Goal: Task Accomplishment & Management: Use online tool/utility

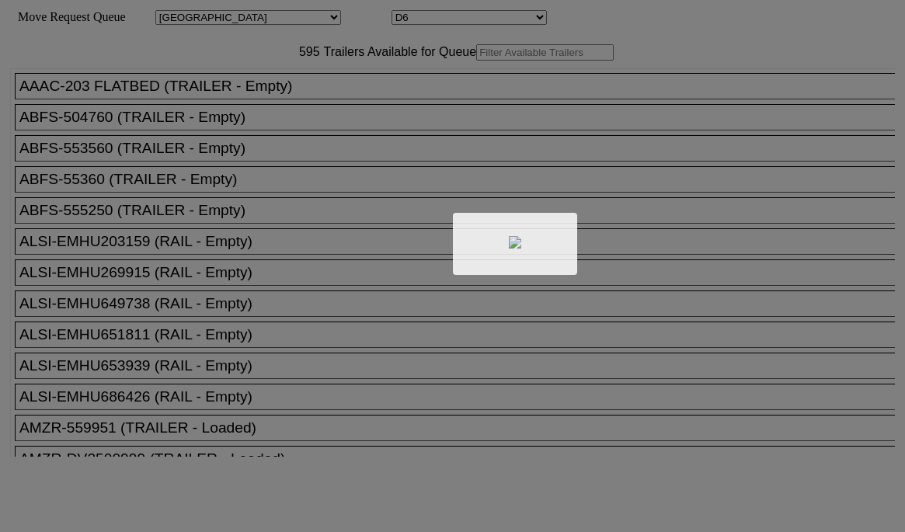
select select "161"
select select "4922"
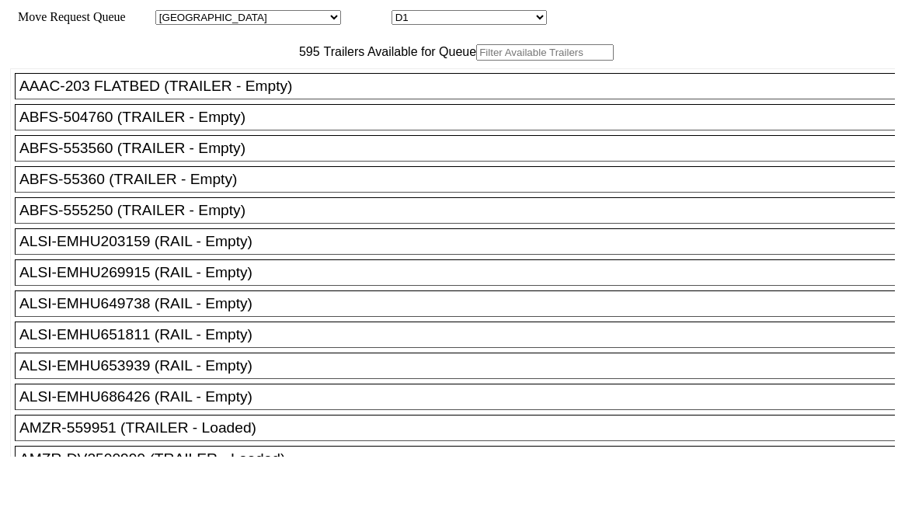
click at [476, 61] on input "text" at bounding box center [545, 52] width 138 height 16
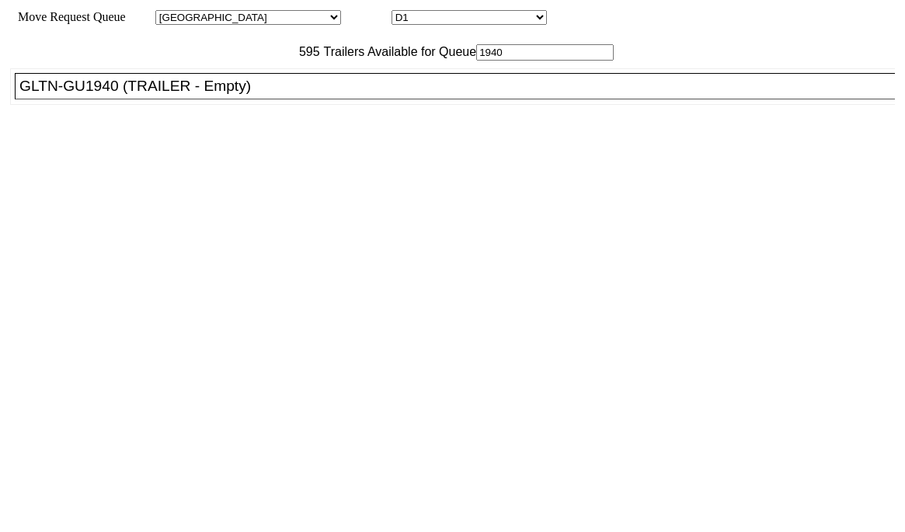
type input "1940"
click at [291, 105] on ul "AAAC-203 FLATBED (TRAILER - Empty) ABFS-504760 (TRAILER - Empty) ABFS-553560 (T…" at bounding box center [453, 86] width 887 height 37
drag, startPoint x: 306, startPoint y: 127, endPoint x: 395, endPoint y: 169, distance: 98.0
click at [308, 95] on div "GLTN-GU1940 (TRAILER - Empty)" at bounding box center [461, 86] width 885 height 17
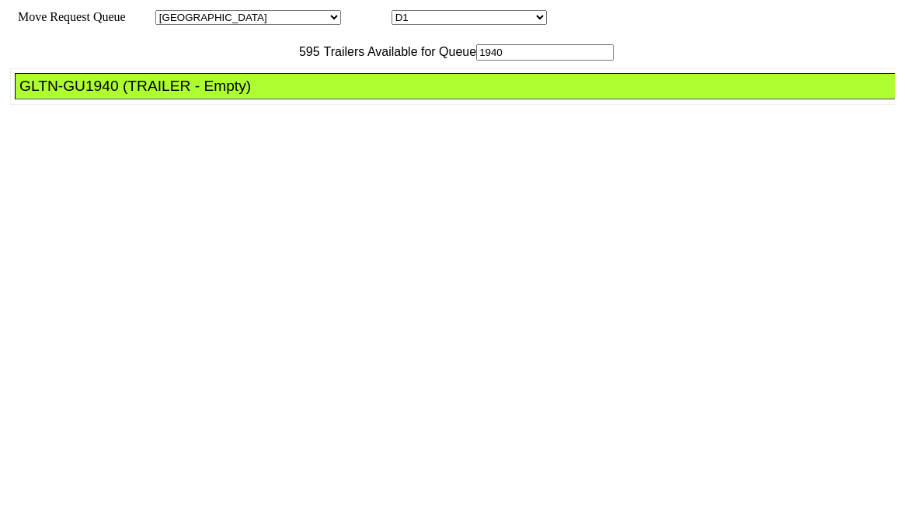
drag, startPoint x: 427, startPoint y: 210, endPoint x: 467, endPoint y: 246, distance: 54.5
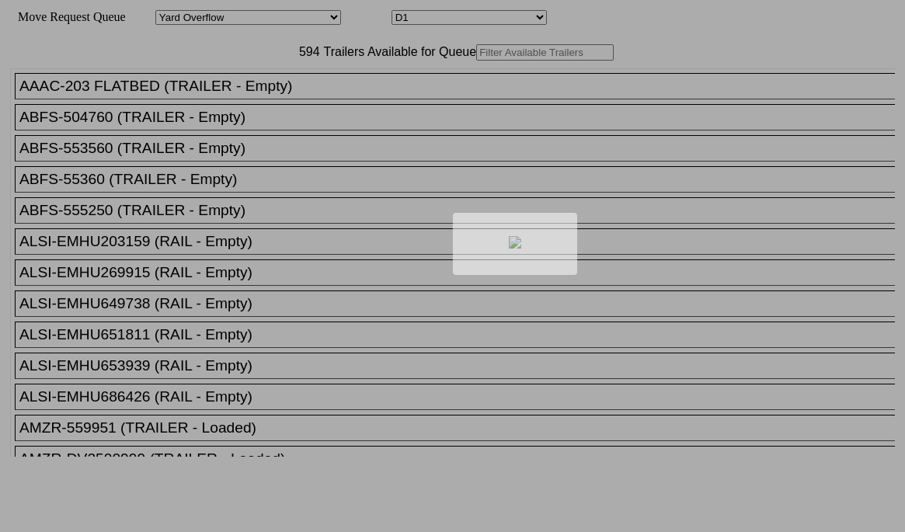
click at [260, 85] on div at bounding box center [452, 266] width 905 height 532
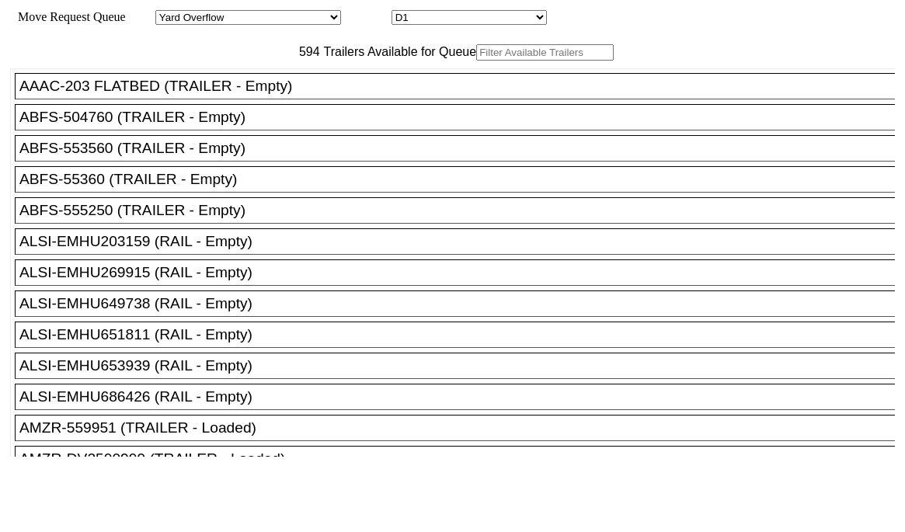
click at [476, 61] on input "text" at bounding box center [545, 52] width 138 height 16
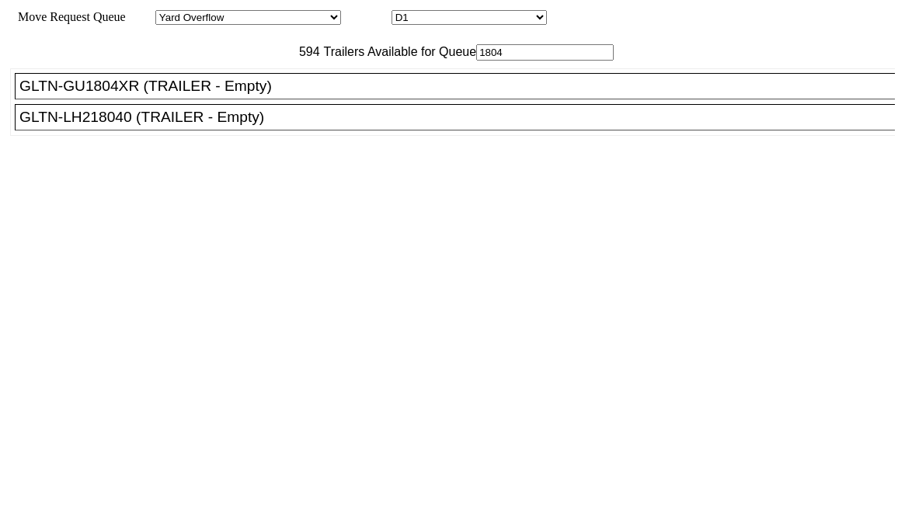
type input "1804"
click at [242, 95] on div "GLTN-GU1804XR (TRAILER - Empty)" at bounding box center [461, 86] width 885 height 17
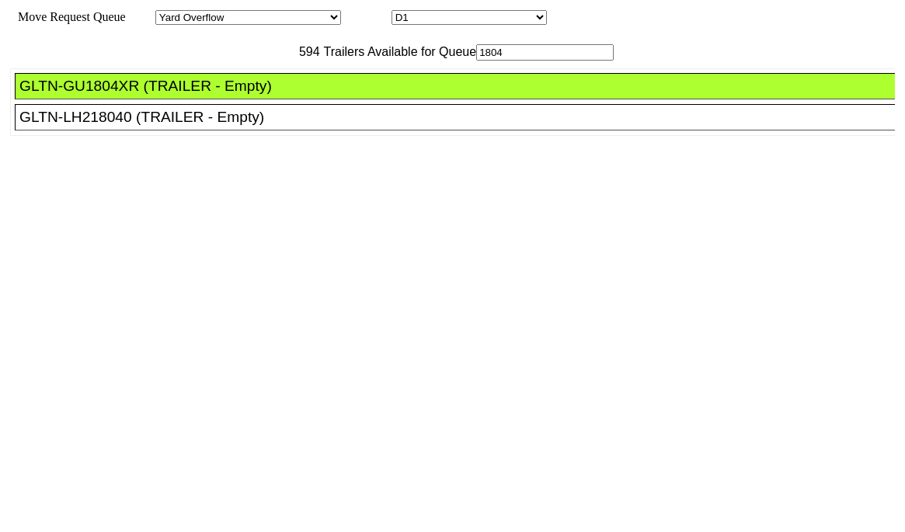
drag, startPoint x: 407, startPoint y: 204, endPoint x: 497, endPoint y: 256, distance: 103.8
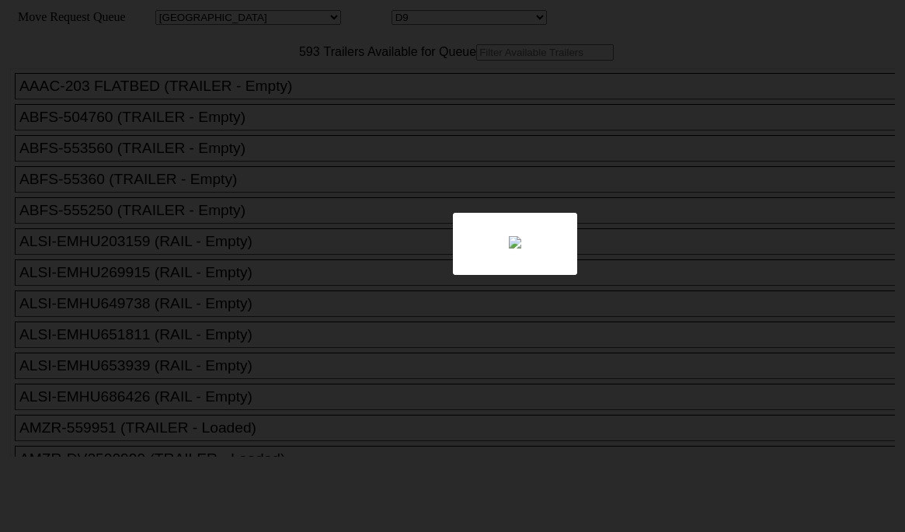
select select "161"
select select "4925"
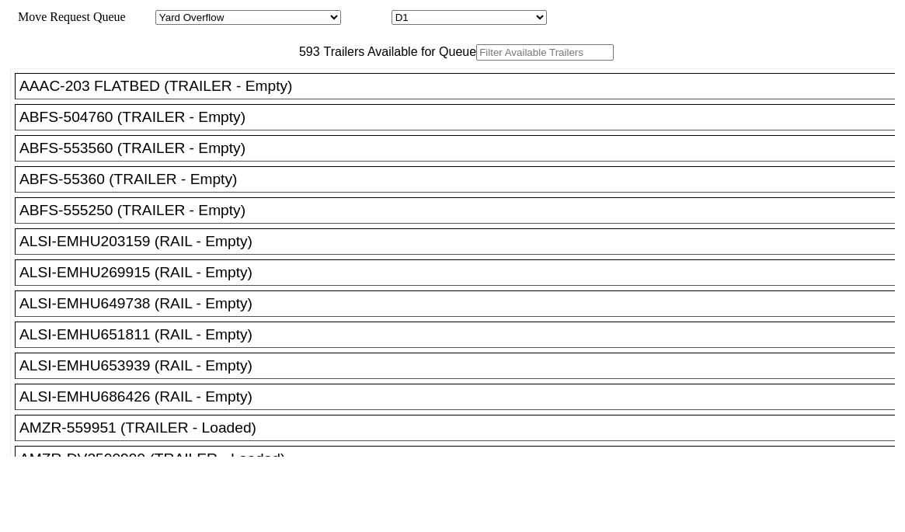
click at [476, 61] on input "text" at bounding box center [545, 52] width 138 height 16
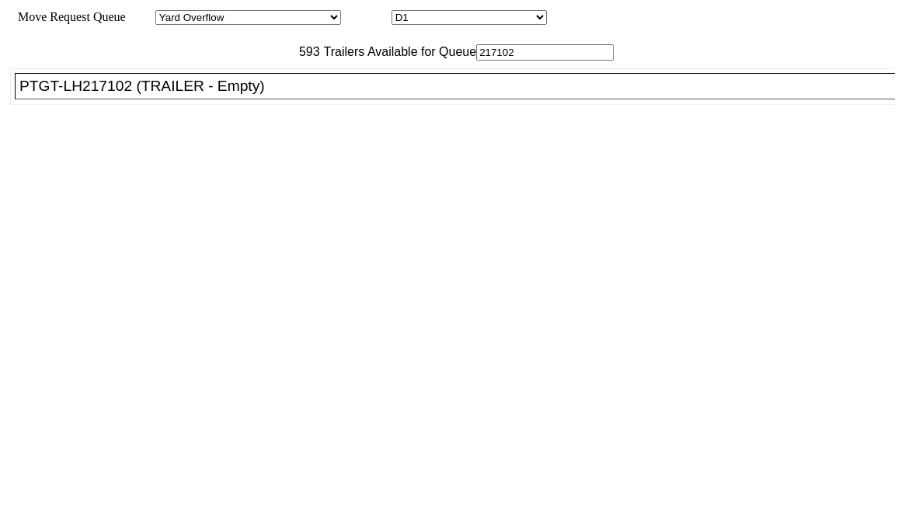
type input "217102"
click at [281, 95] on div "PTGT-LH217102 (TRAILER - Empty)" at bounding box center [461, 86] width 885 height 17
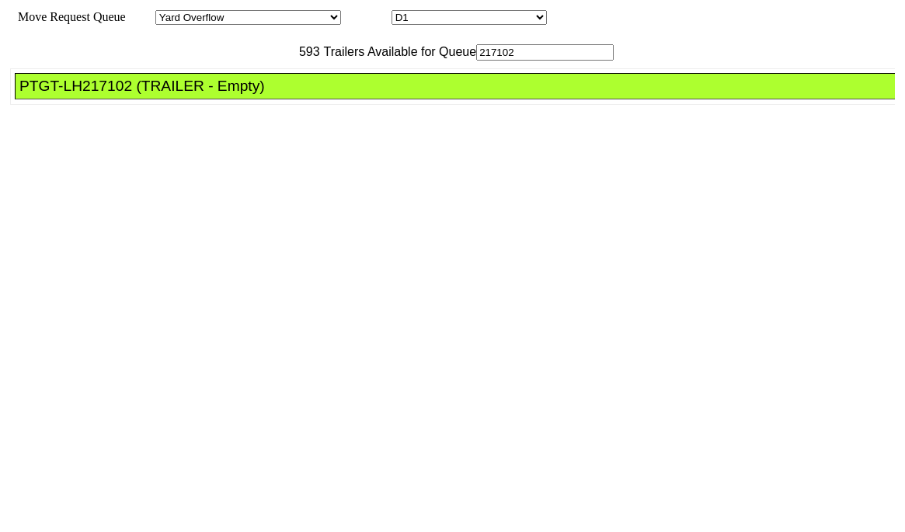
drag, startPoint x: 412, startPoint y: 202, endPoint x: 417, endPoint y: 213, distance: 11.8
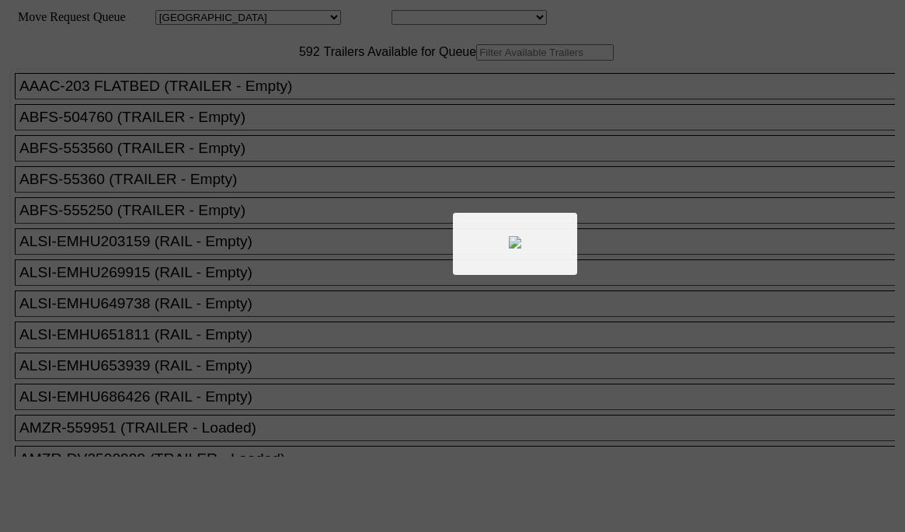
select select "161"
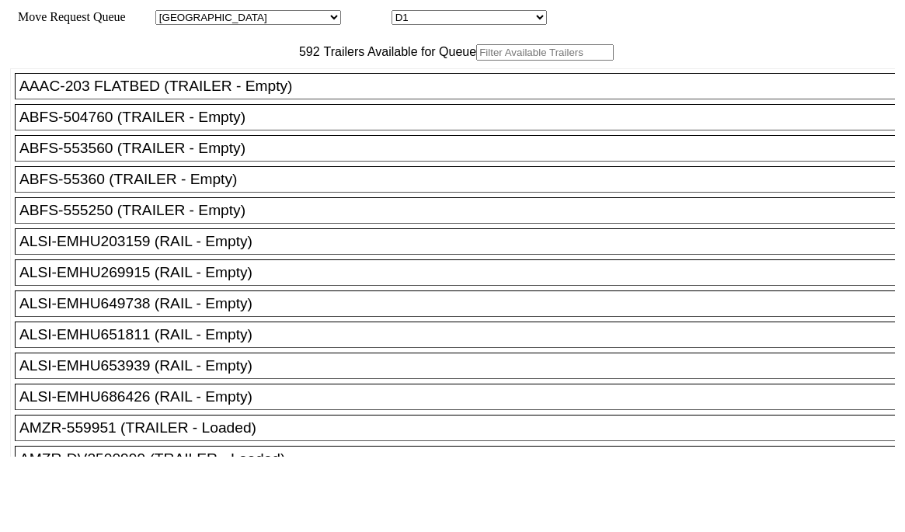
click at [476, 61] on input "text" at bounding box center [545, 52] width 138 height 16
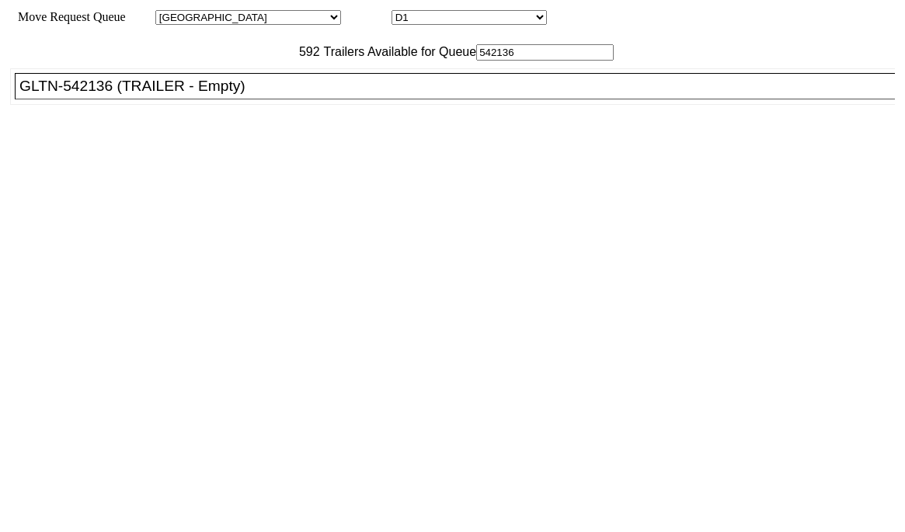
type input "542136"
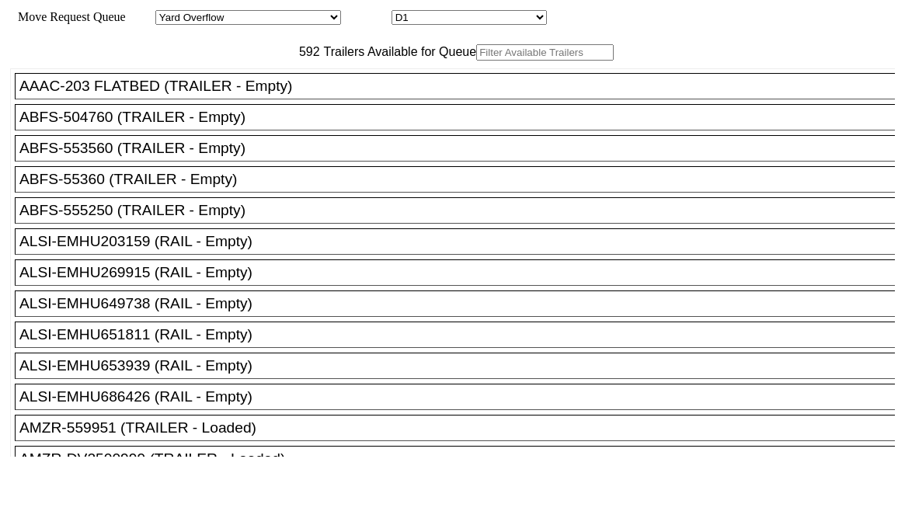
click at [476, 61] on input "text" at bounding box center [545, 52] width 138 height 16
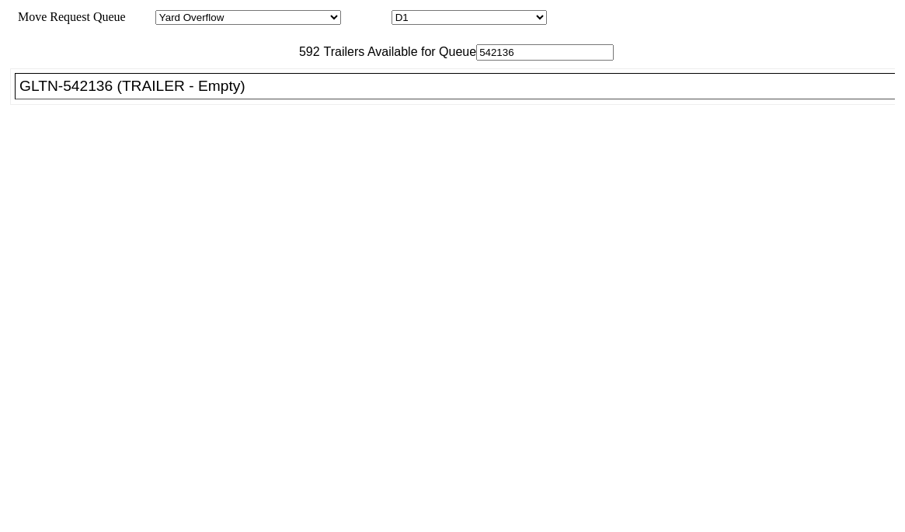
type input "542136"
click at [326, 99] on li "GLTN-542136 (TRAILER - Empty)" at bounding box center [462, 86] width 894 height 26
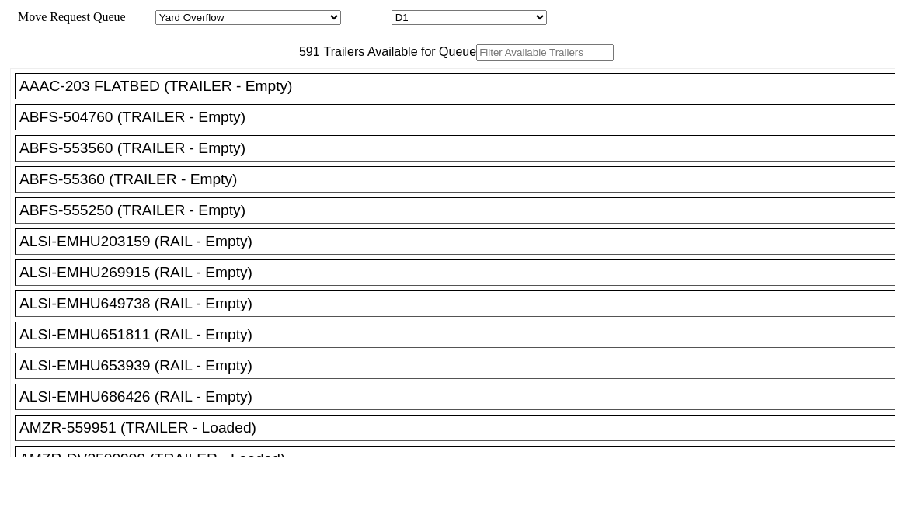
drag, startPoint x: 239, startPoint y: 75, endPoint x: 242, endPoint y: 84, distance: 8.9
click at [241, 61] on div "591 Trailers Available for Queue" at bounding box center [452, 52] width 885 height 16
click at [476, 61] on input "text" at bounding box center [545, 52] width 138 height 16
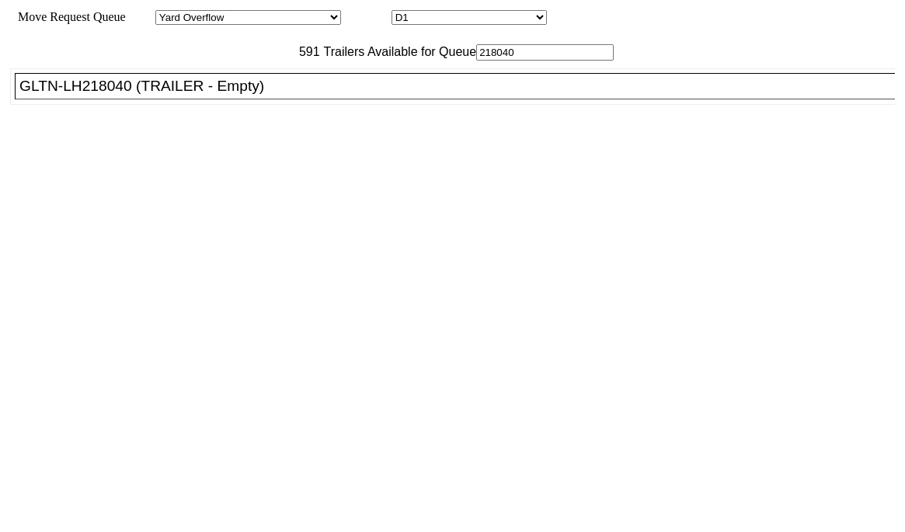
type input "218040"
drag, startPoint x: 298, startPoint y: 127, endPoint x: 382, endPoint y: 164, distance: 91.1
click at [301, 95] on div "GLTN-LH218040 (TRAILER - Empty)" at bounding box center [461, 86] width 885 height 17
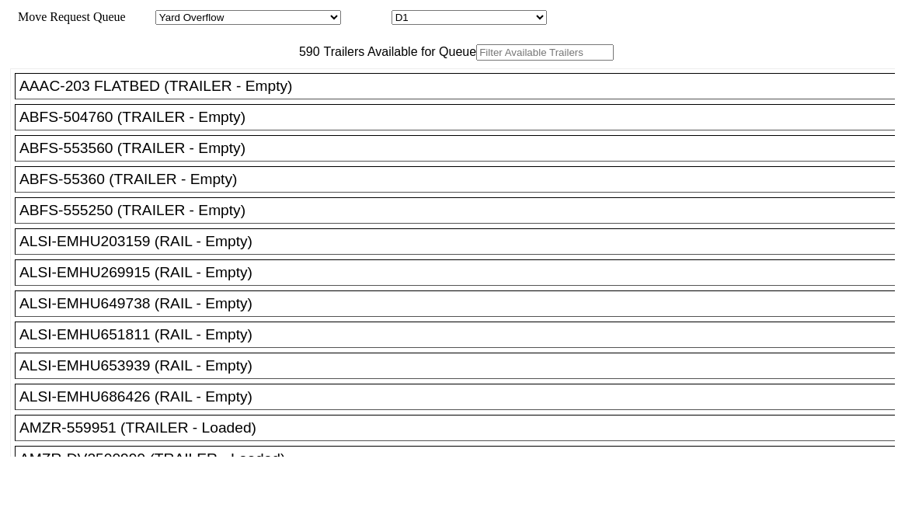
click at [476, 61] on input "text" at bounding box center [545, 52] width 138 height 16
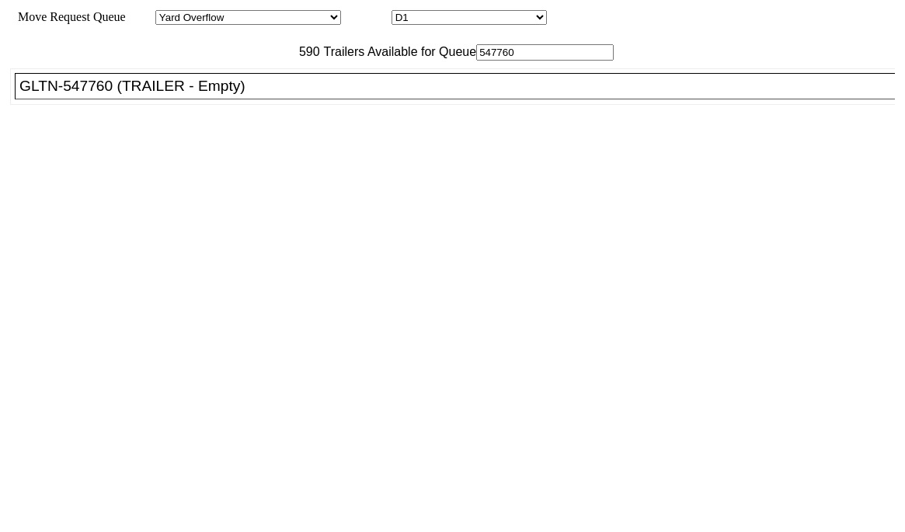
type input "547760"
drag, startPoint x: 332, startPoint y: 110, endPoint x: 333, endPoint y: 120, distance: 10.2
click at [333, 105] on ul "AAAC-203 FLATBED (TRAILER - Empty) ABFS-504760 (TRAILER - Empty) ABFS-553560 (T…" at bounding box center [453, 86] width 887 height 37
drag, startPoint x: 332, startPoint y: 124, endPoint x: 350, endPoint y: 140, distance: 23.7
click at [333, 95] on div "GLTN-547760 (TRAILER - Empty)" at bounding box center [461, 86] width 885 height 17
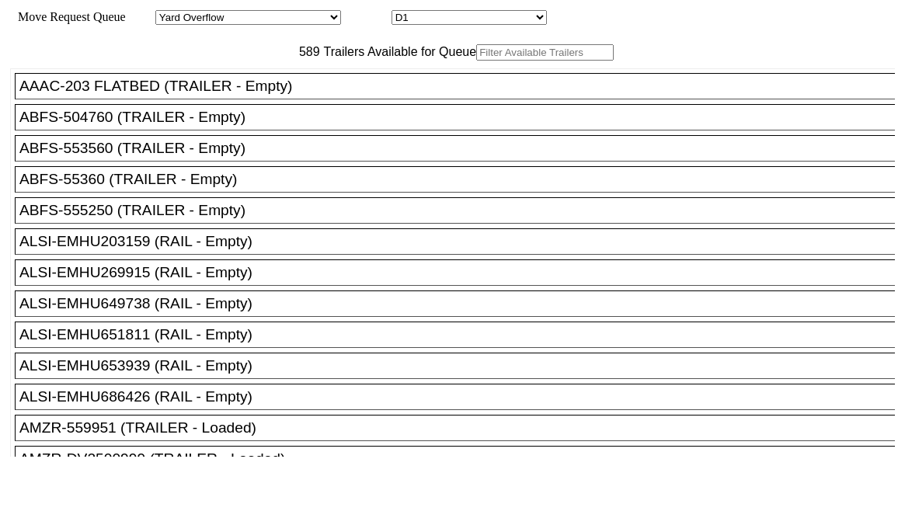
click at [476, 61] on input "text" at bounding box center [545, 52] width 138 height 16
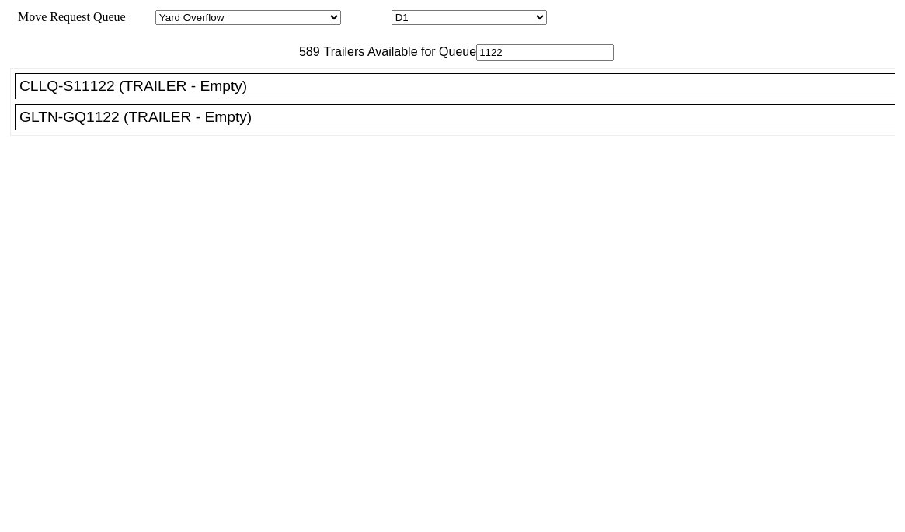
type input "1122"
drag, startPoint x: 259, startPoint y: 153, endPoint x: 410, endPoint y: 217, distance: 164.4
click at [260, 126] on div "GLTN-GQ1122 (TRAILER - Empty)" at bounding box center [461, 117] width 885 height 17
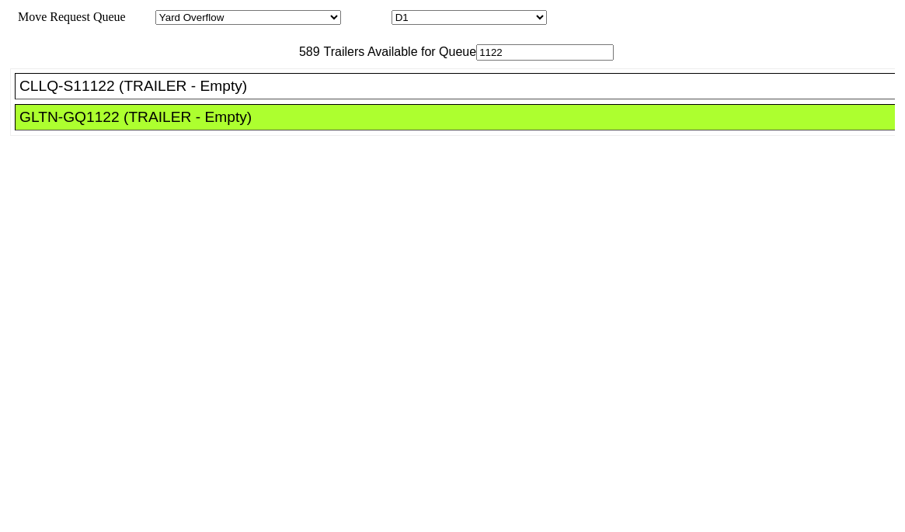
drag, startPoint x: 410, startPoint y: 207, endPoint x: 445, endPoint y: 228, distance: 41.8
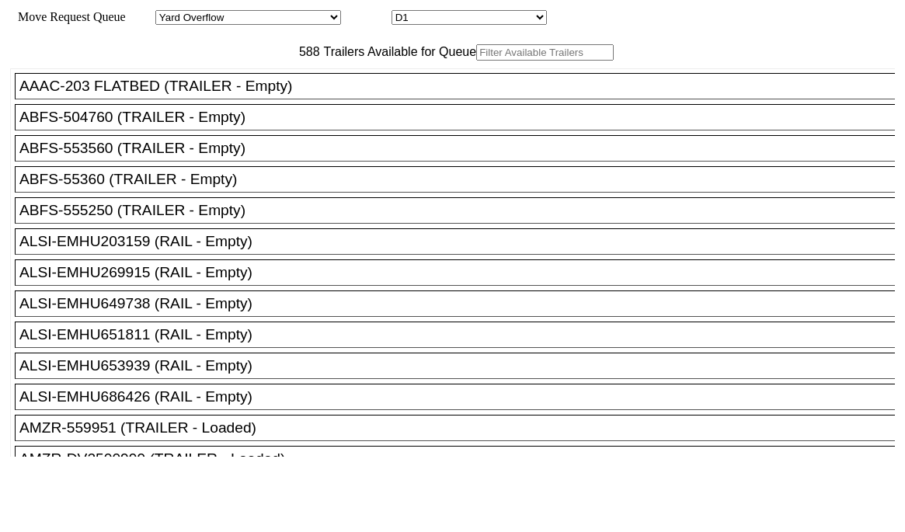
click at [476, 61] on input "text" at bounding box center [545, 52] width 138 height 16
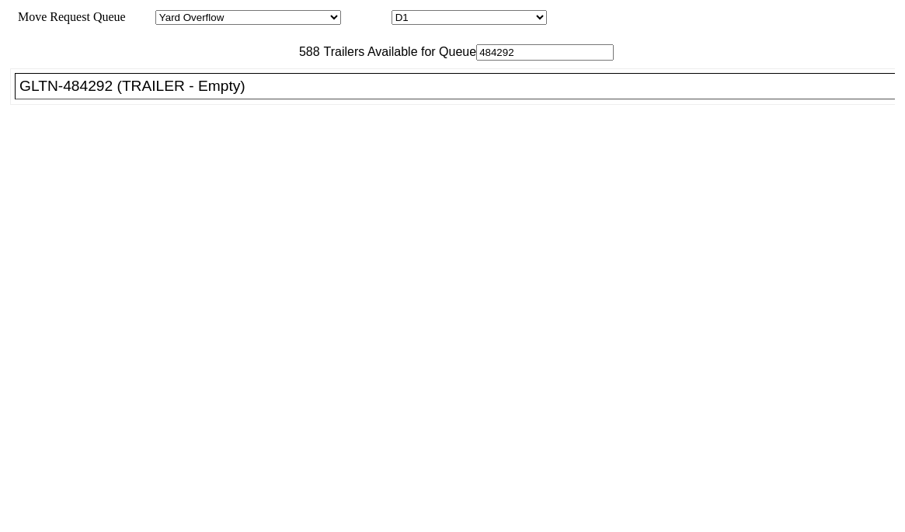
type input "484292"
drag, startPoint x: 274, startPoint y: 130, endPoint x: 389, endPoint y: 186, distance: 128.9
click at [275, 95] on div "GLTN-484292 (TRAILER - Empty)" at bounding box center [461, 86] width 885 height 17
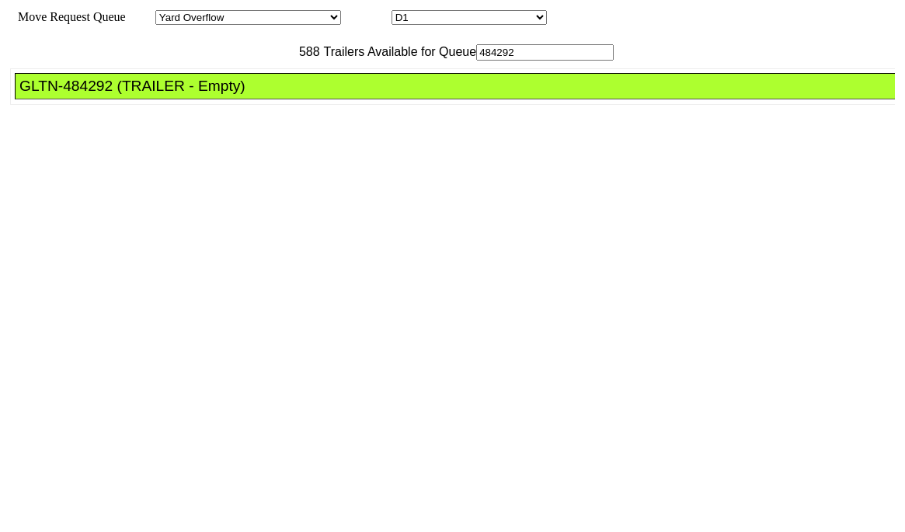
drag, startPoint x: 433, startPoint y: 211, endPoint x: 424, endPoint y: 219, distance: 12.1
drag, startPoint x: 423, startPoint y: 219, endPoint x: 435, endPoint y: 218, distance: 12.5
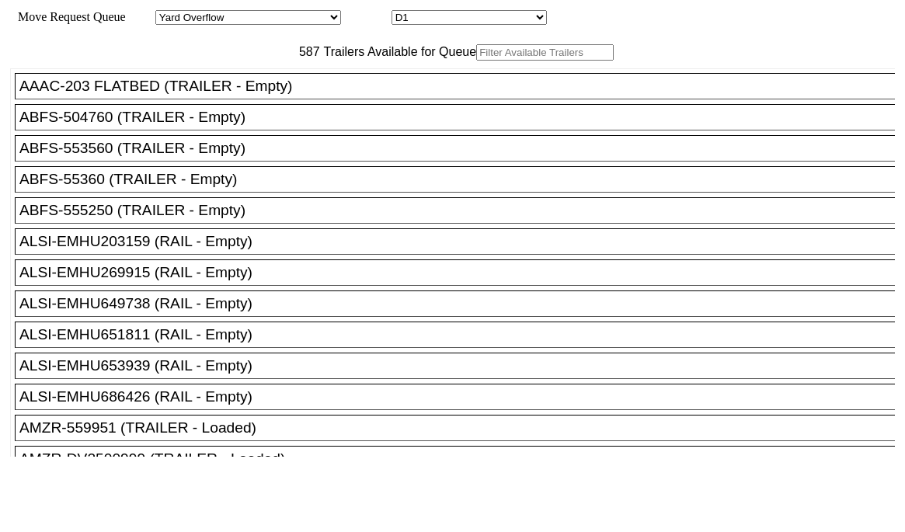
drag, startPoint x: 271, startPoint y: 94, endPoint x: 246, endPoint y: 83, distance: 27.1
click at [476, 61] on input "text" at bounding box center [545, 52] width 138 height 16
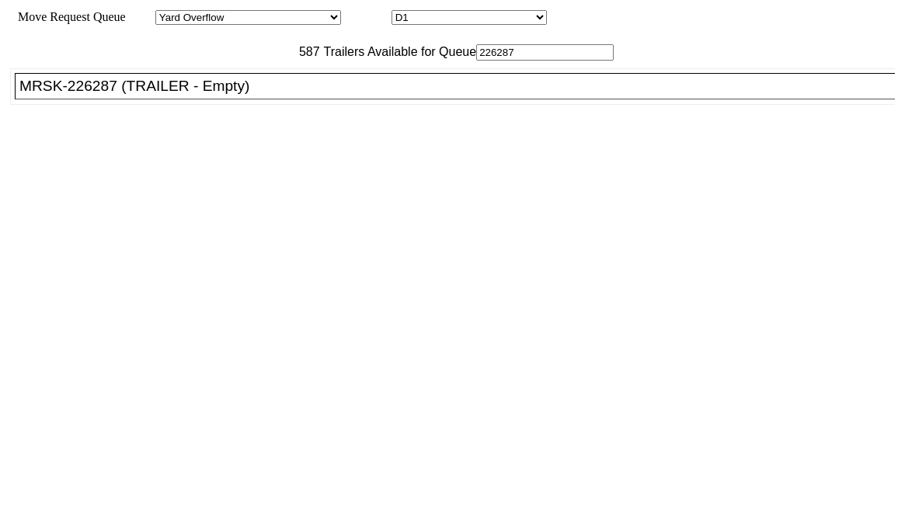
type input "226287"
drag, startPoint x: 256, startPoint y: 121, endPoint x: 383, endPoint y: 172, distance: 137.1
click at [256, 95] on div "MRSK-226287 (TRAILER - Empty)" at bounding box center [461, 86] width 885 height 17
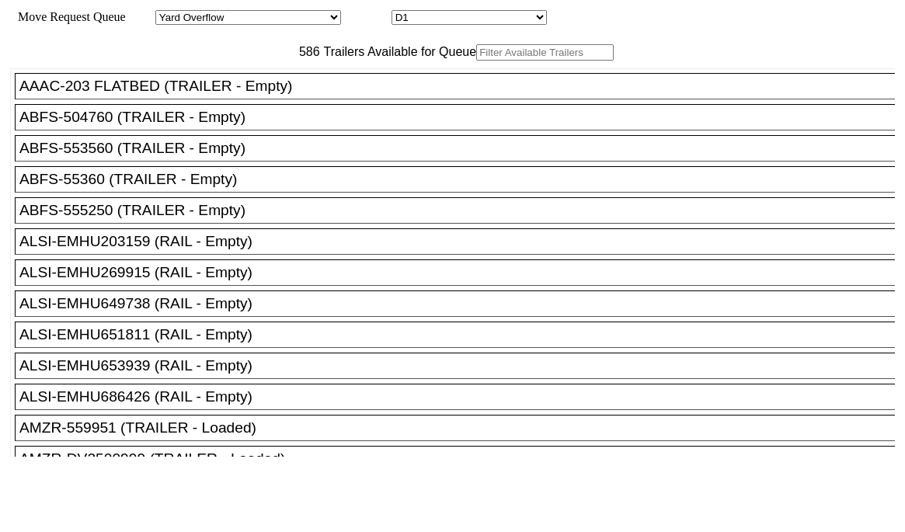
click at [476, 61] on input "text" at bounding box center [545, 52] width 138 height 16
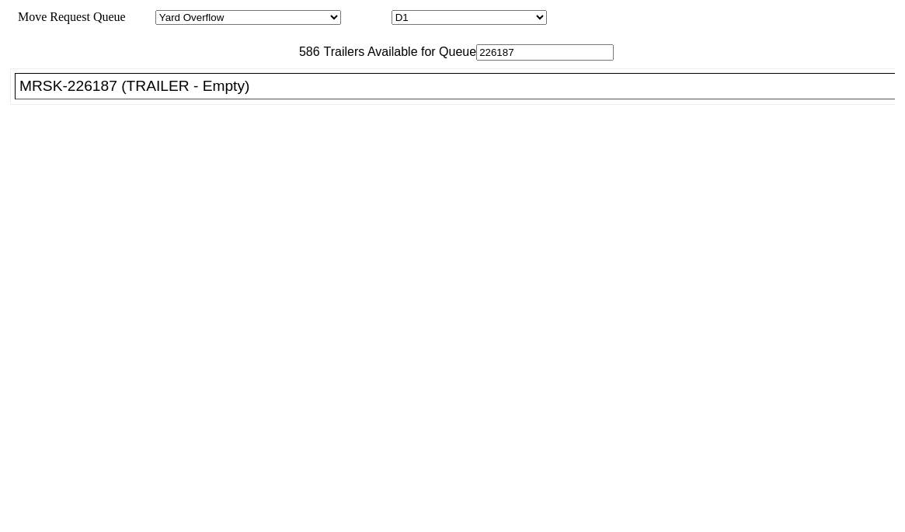
type input "226187"
click at [264, 95] on div "MRSK-226187 (TRAILER - Empty)" at bounding box center [461, 86] width 885 height 17
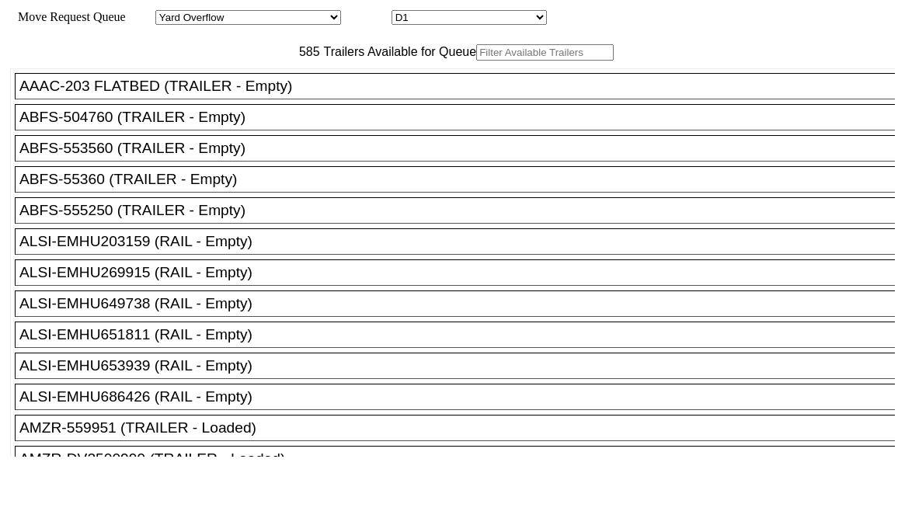
click at [476, 61] on input "text" at bounding box center [545, 52] width 138 height 16
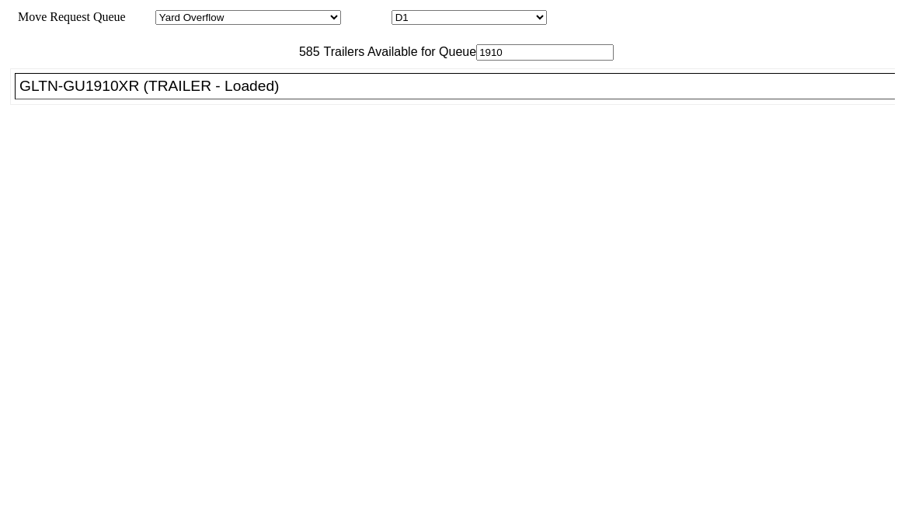
type input "1910"
drag, startPoint x: 248, startPoint y: 118, endPoint x: 254, endPoint y: 129, distance: 12.5
click at [249, 95] on div "GLTN-GU1910XR (TRAILER - Loaded)" at bounding box center [461, 86] width 885 height 17
